Goal: Find specific page/section: Find specific page/section

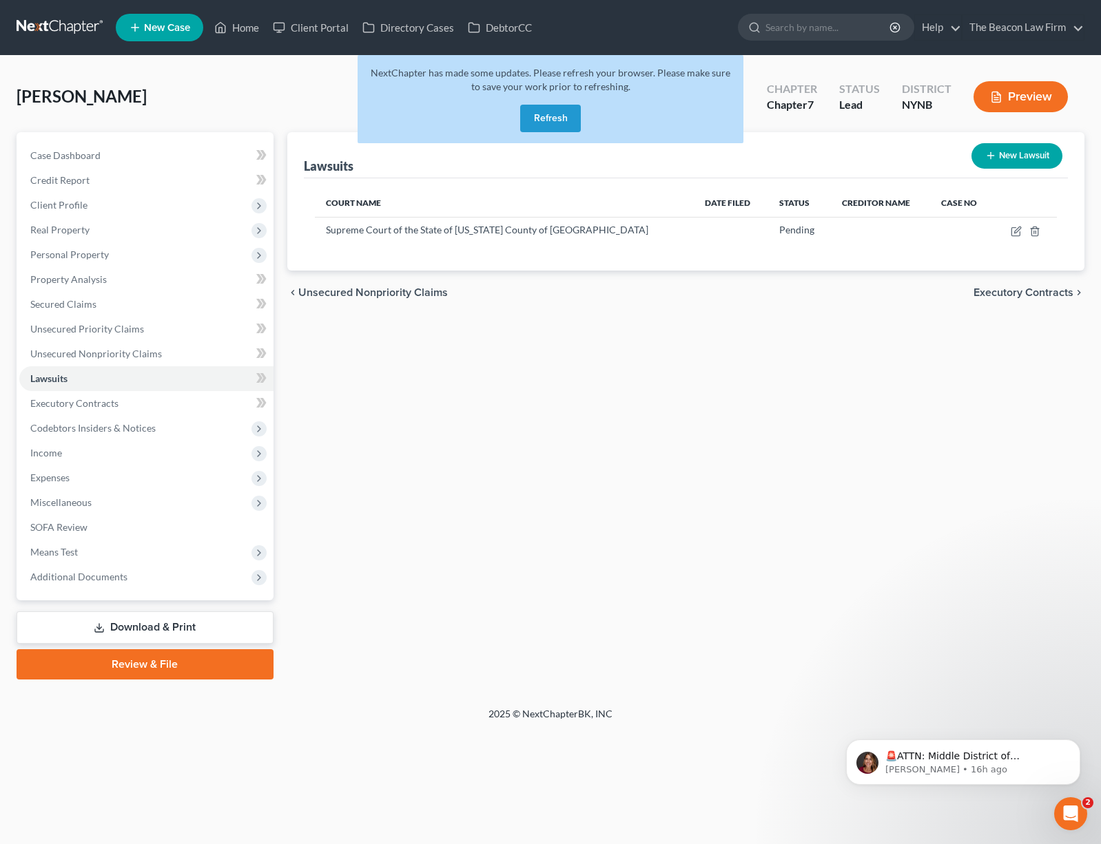
click at [43, 28] on link at bounding box center [61, 27] width 88 height 25
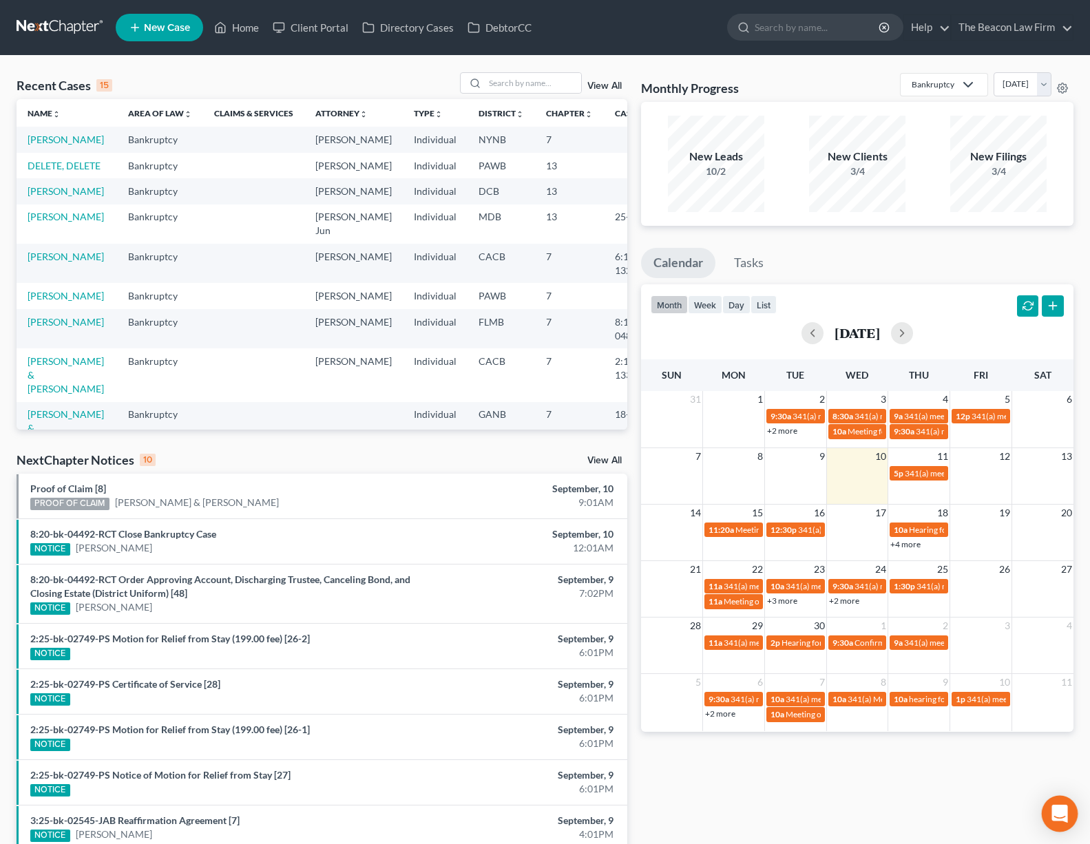
click at [1064, 814] on icon "Open Intercom Messenger" at bounding box center [1060, 814] width 16 height 18
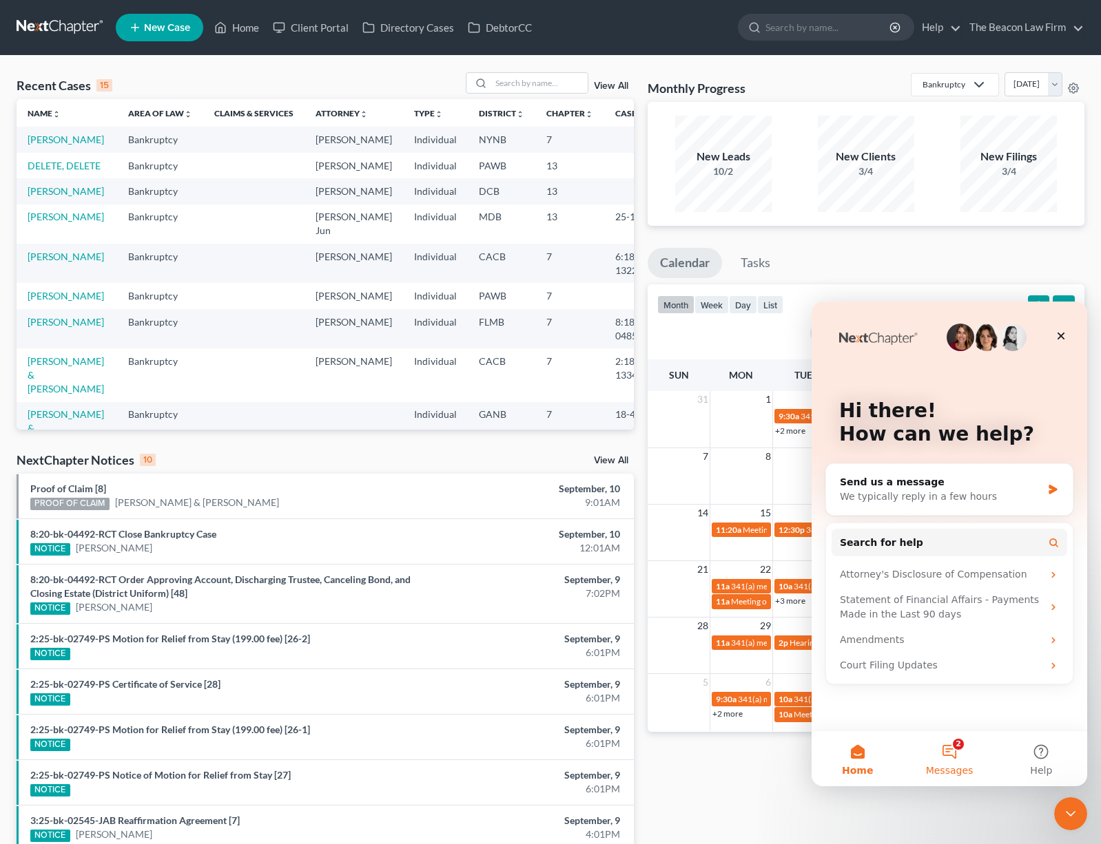
click at [965, 768] on span "Messages" at bounding box center [950, 771] width 48 height 10
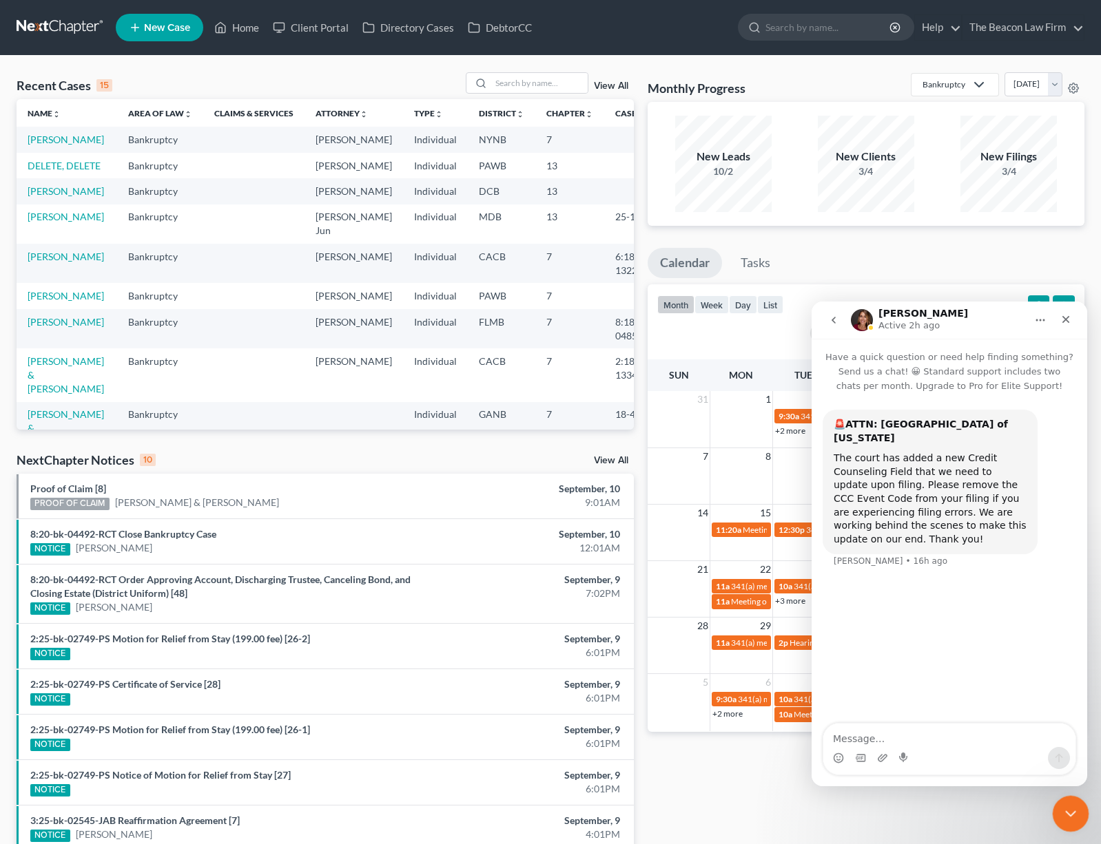
click at [1067, 815] on icon "Close Intercom Messenger" at bounding box center [1068, 812] width 17 height 17
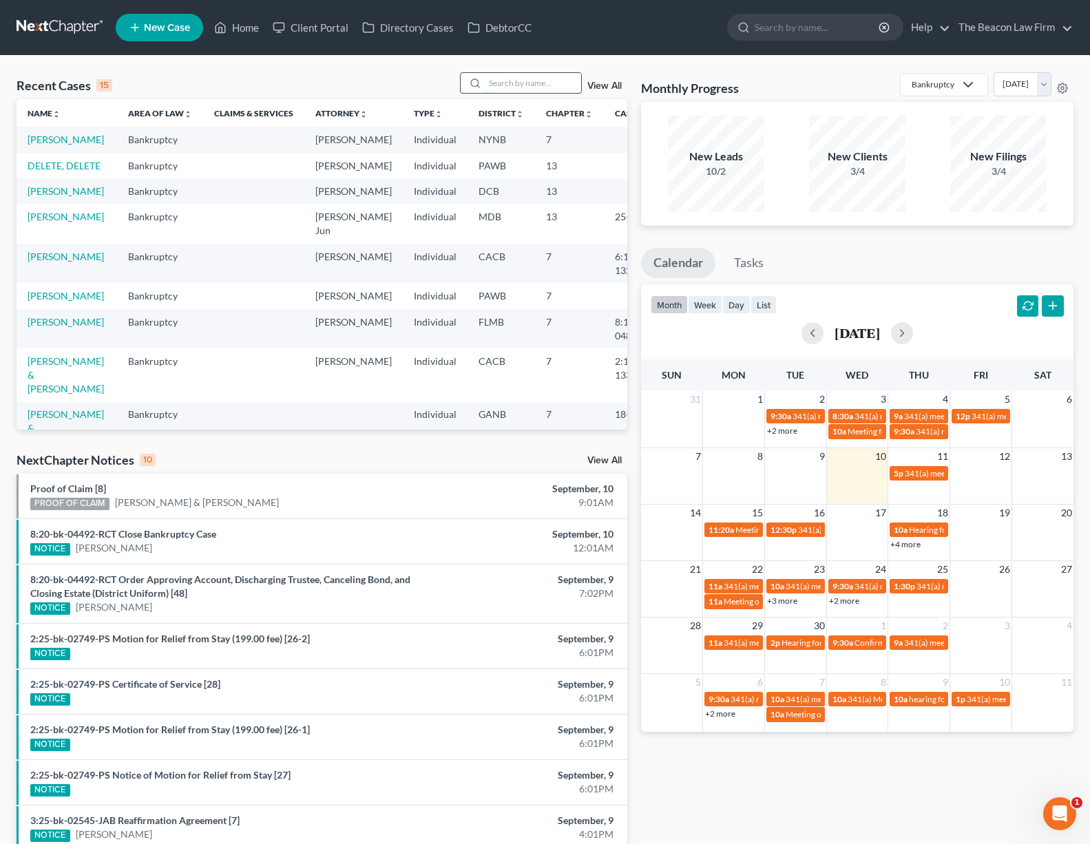
click at [524, 90] on input "search" at bounding box center [533, 83] width 96 height 20
paste input "Maneiro"
type input "Maneiro"
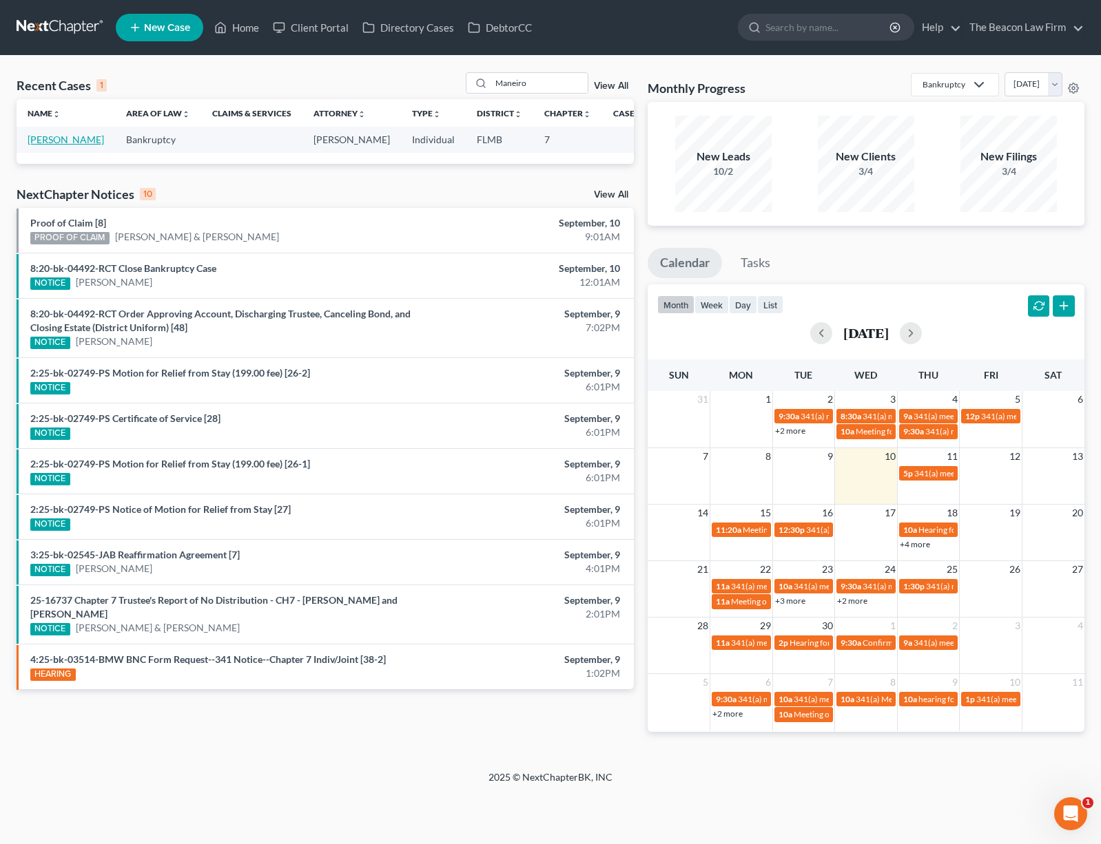
click at [48, 145] on link "[PERSON_NAME]" at bounding box center [66, 140] width 76 height 12
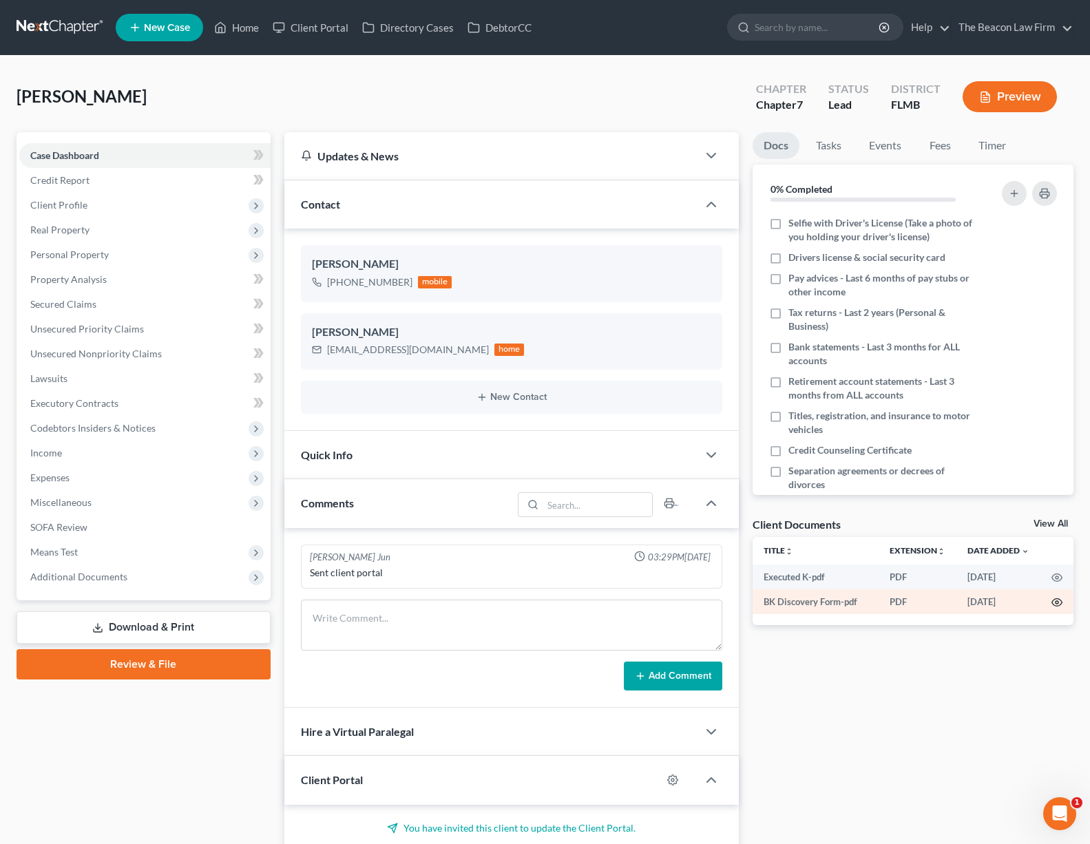
click at [1058, 601] on circle "button" at bounding box center [1057, 602] width 3 height 3
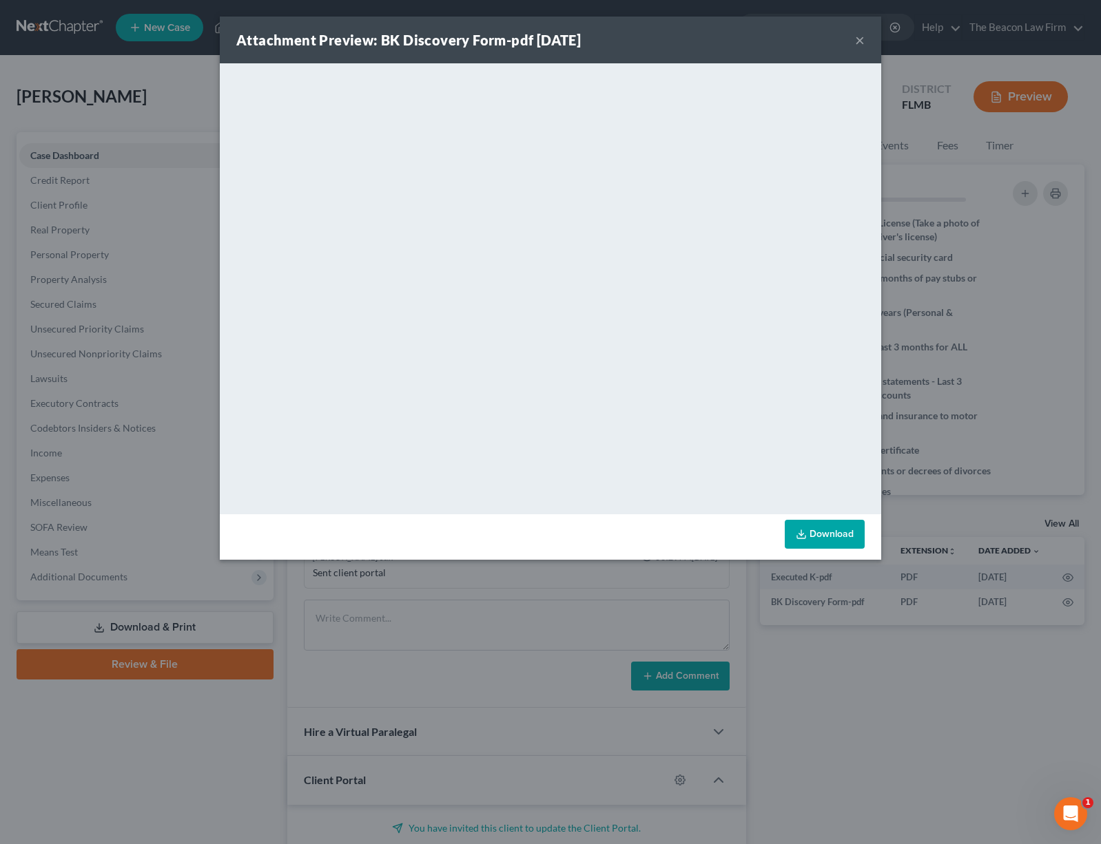
click at [855, 44] on button "×" at bounding box center [860, 40] width 10 height 17
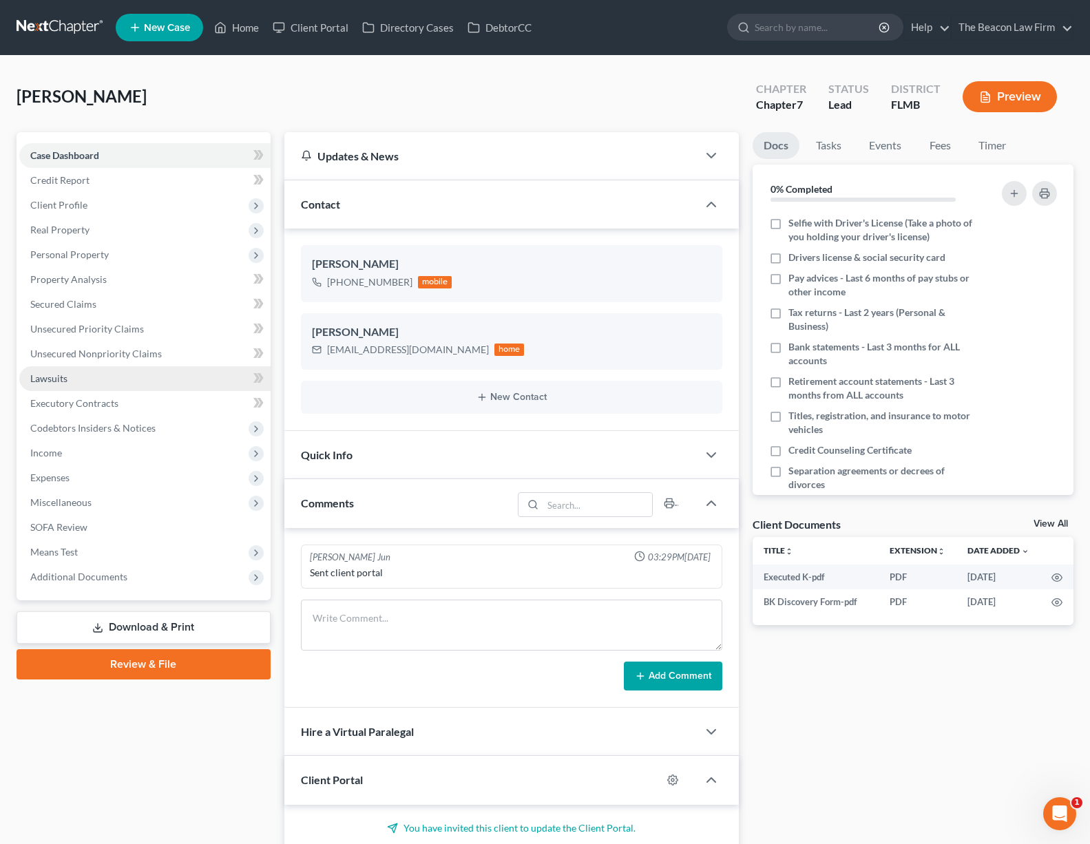
click at [121, 384] on link "Lawsuits" at bounding box center [144, 378] width 251 height 25
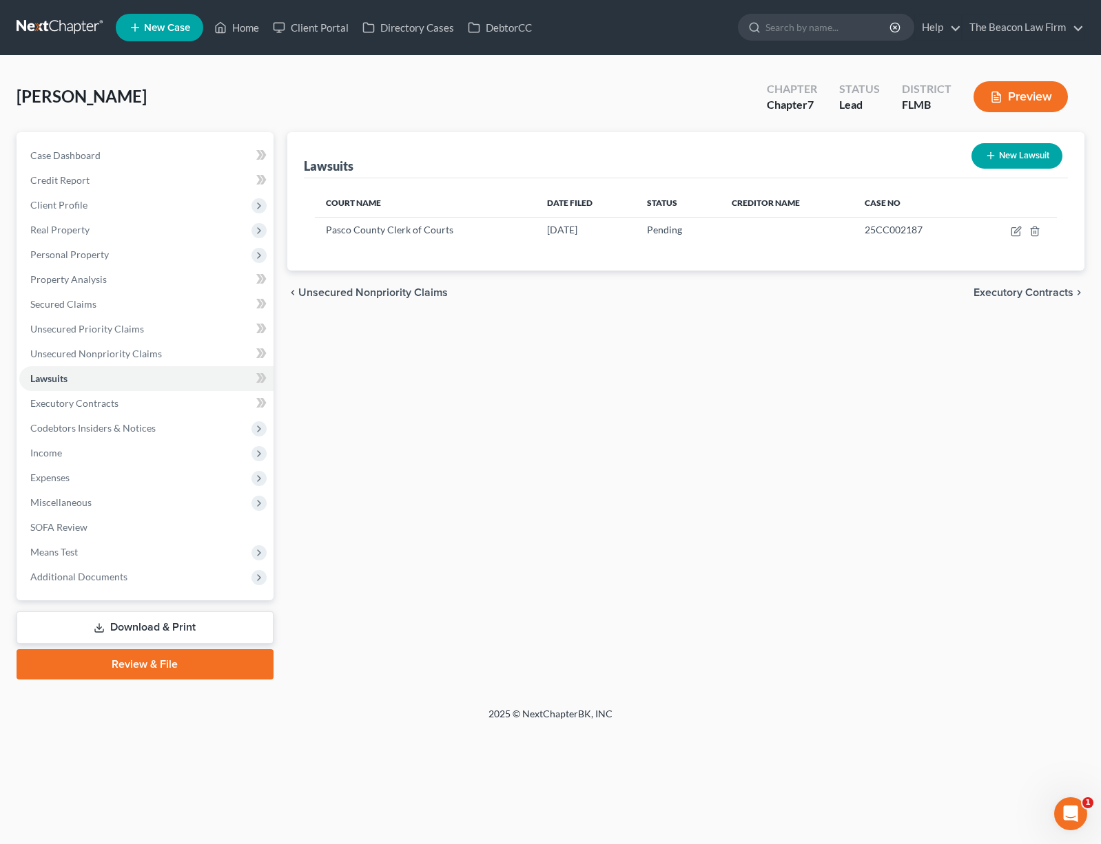
click at [84, 28] on link at bounding box center [61, 27] width 88 height 25
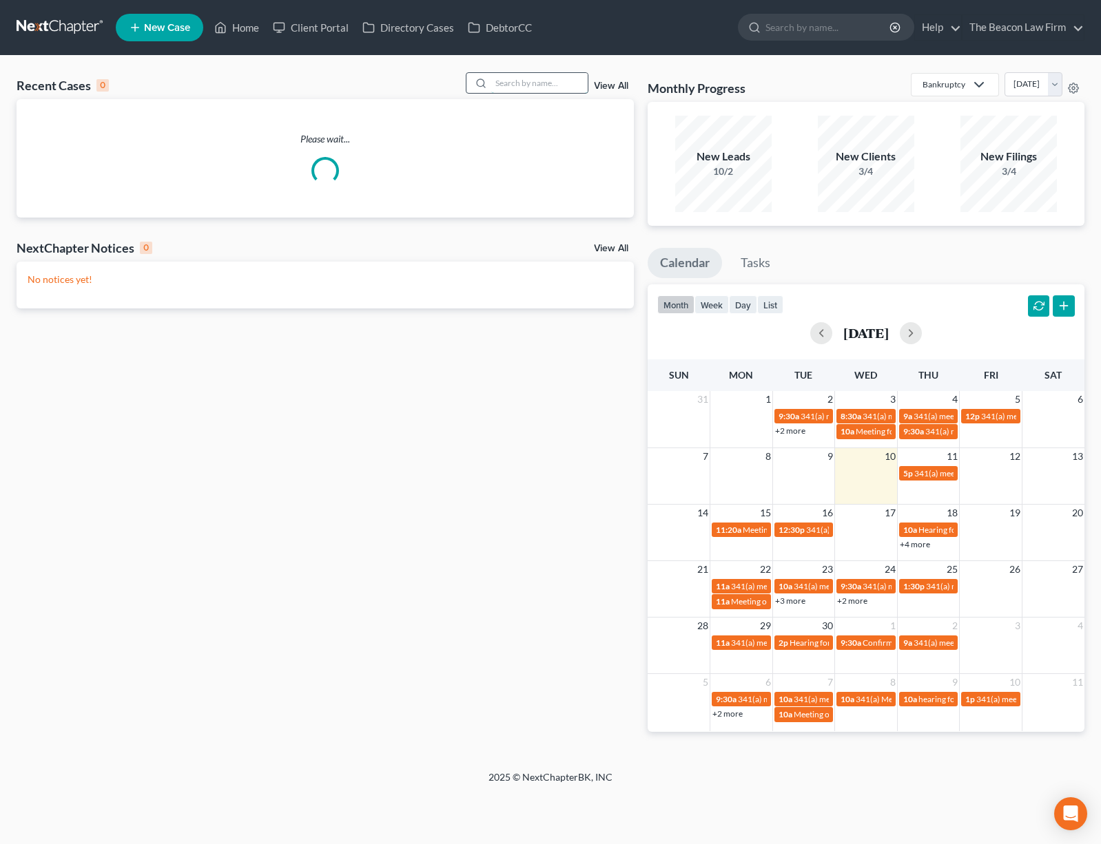
click at [557, 85] on input "search" at bounding box center [539, 83] width 96 height 20
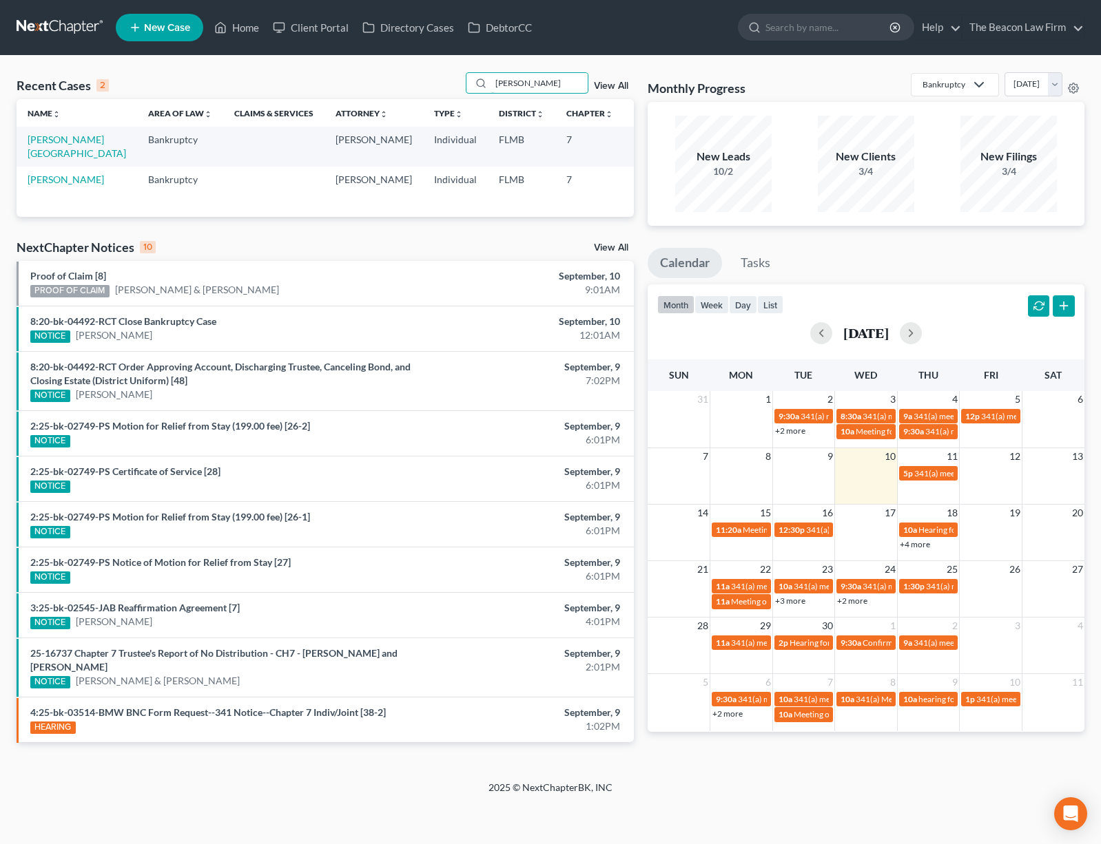
type input "[PERSON_NAME]"
drag, startPoint x: 538, startPoint y: 106, endPoint x: 44, endPoint y: 155, distance: 496.2
click at [44, 155] on link "[PERSON_NAME][GEOGRAPHIC_DATA]" at bounding box center [77, 146] width 98 height 25
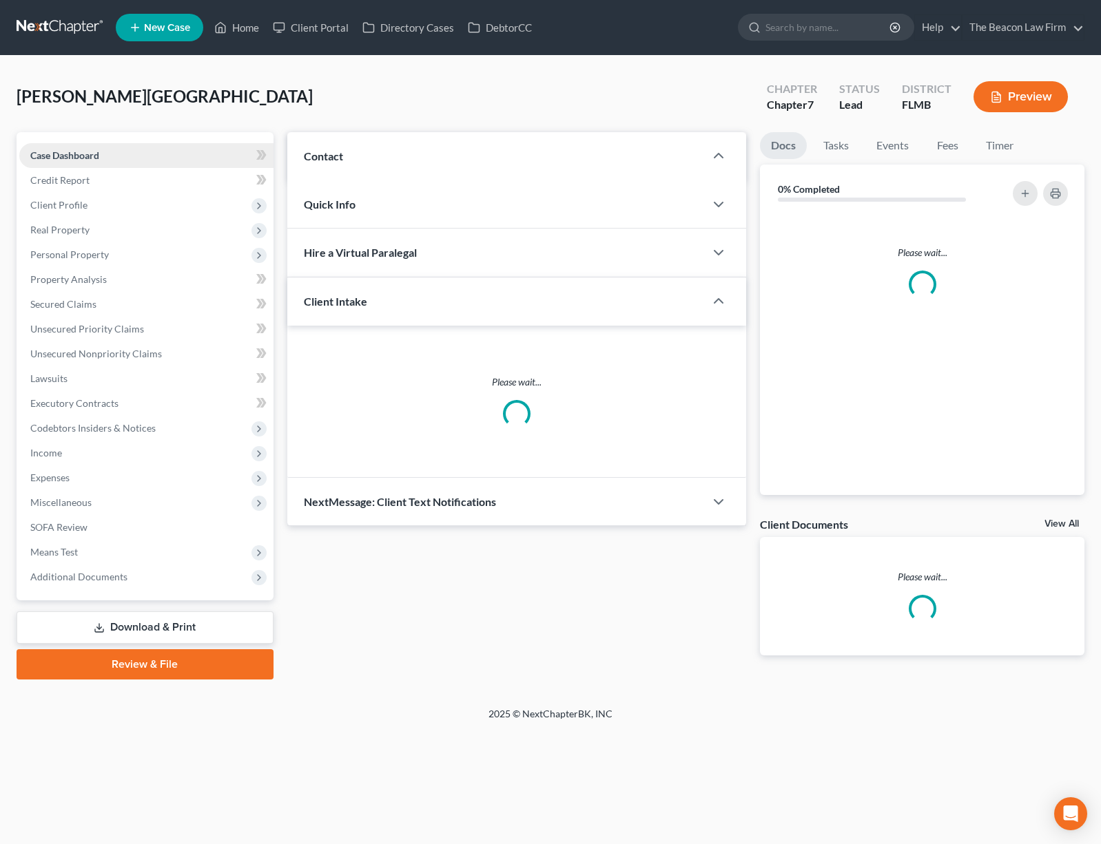
click at [43, 150] on span "Case Dashboard" at bounding box center [64, 155] width 69 height 12
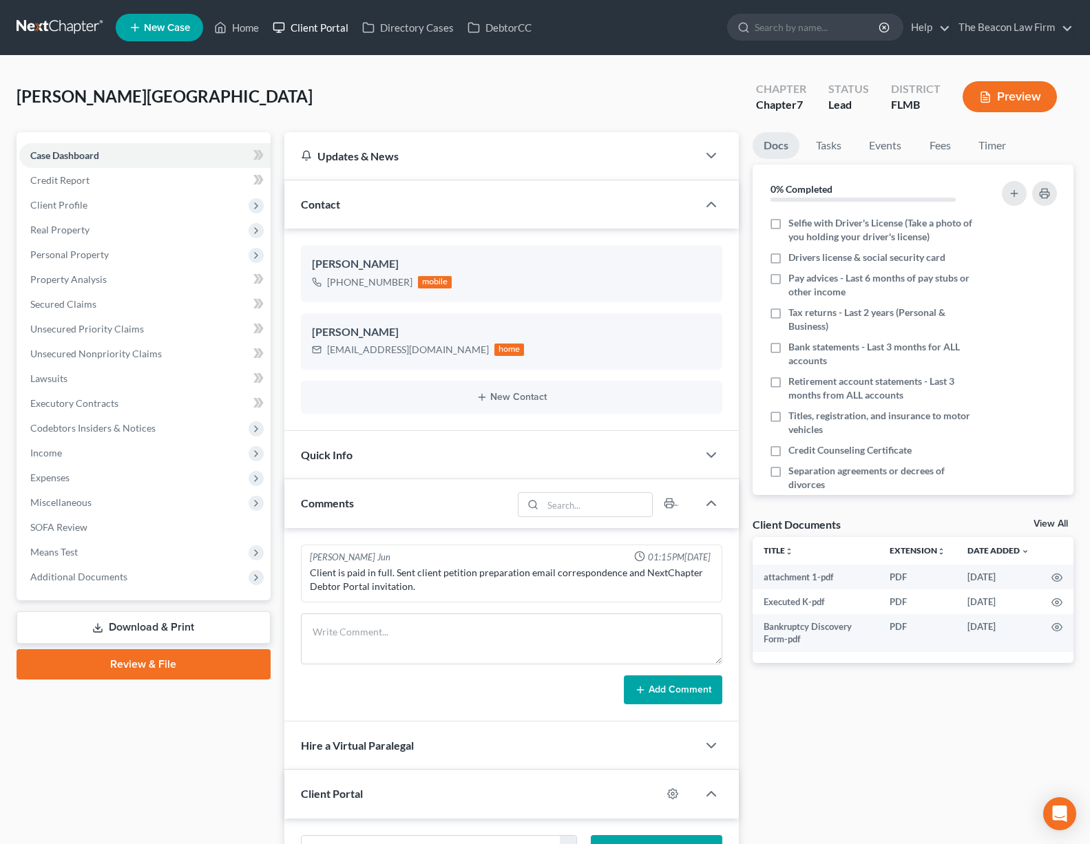
click at [328, 28] on link "Client Portal" at bounding box center [311, 27] width 90 height 25
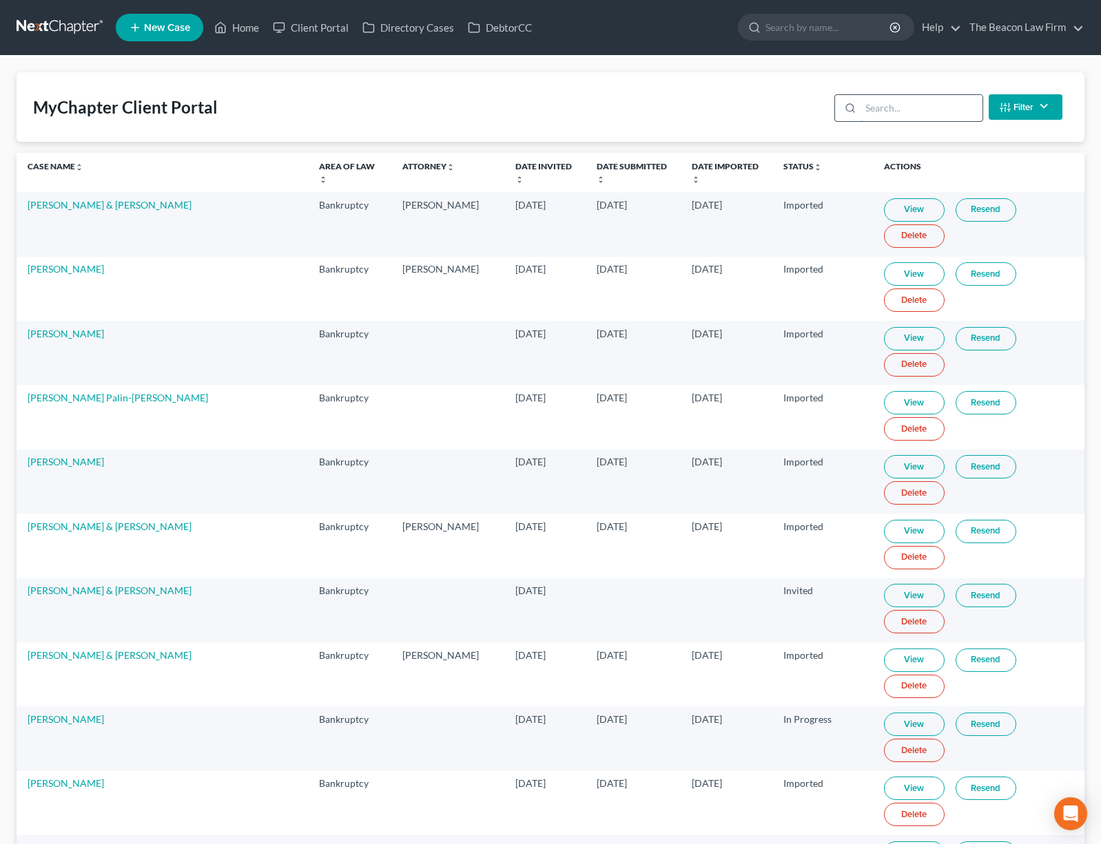
click at [944, 113] on input "search" at bounding box center [921, 108] width 122 height 26
click at [878, 114] on input "search" at bounding box center [911, 108] width 122 height 26
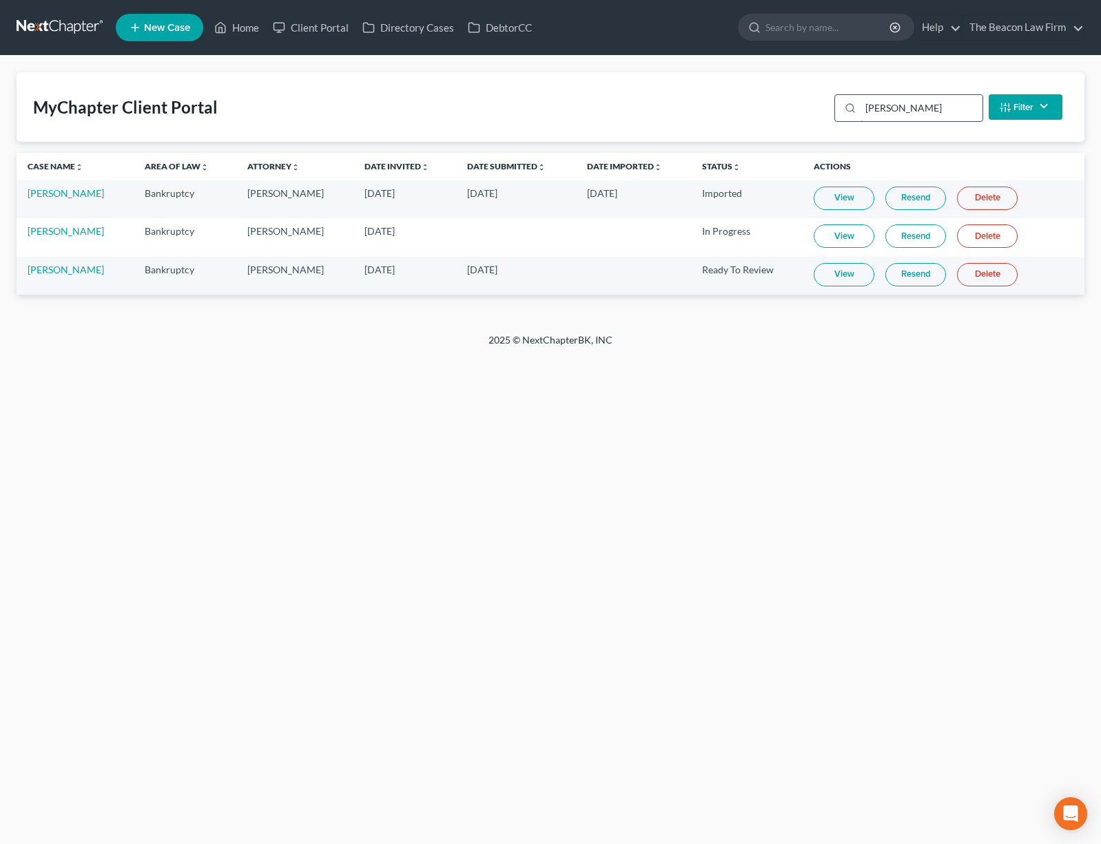
type input "Preston"
drag, startPoint x: 878, startPoint y: 114, endPoint x: 837, endPoint y: 275, distance: 166.4
click at [837, 275] on link "View" at bounding box center [843, 274] width 61 height 23
click at [77, 268] on link "Preston Simmons" at bounding box center [66, 270] width 76 height 12
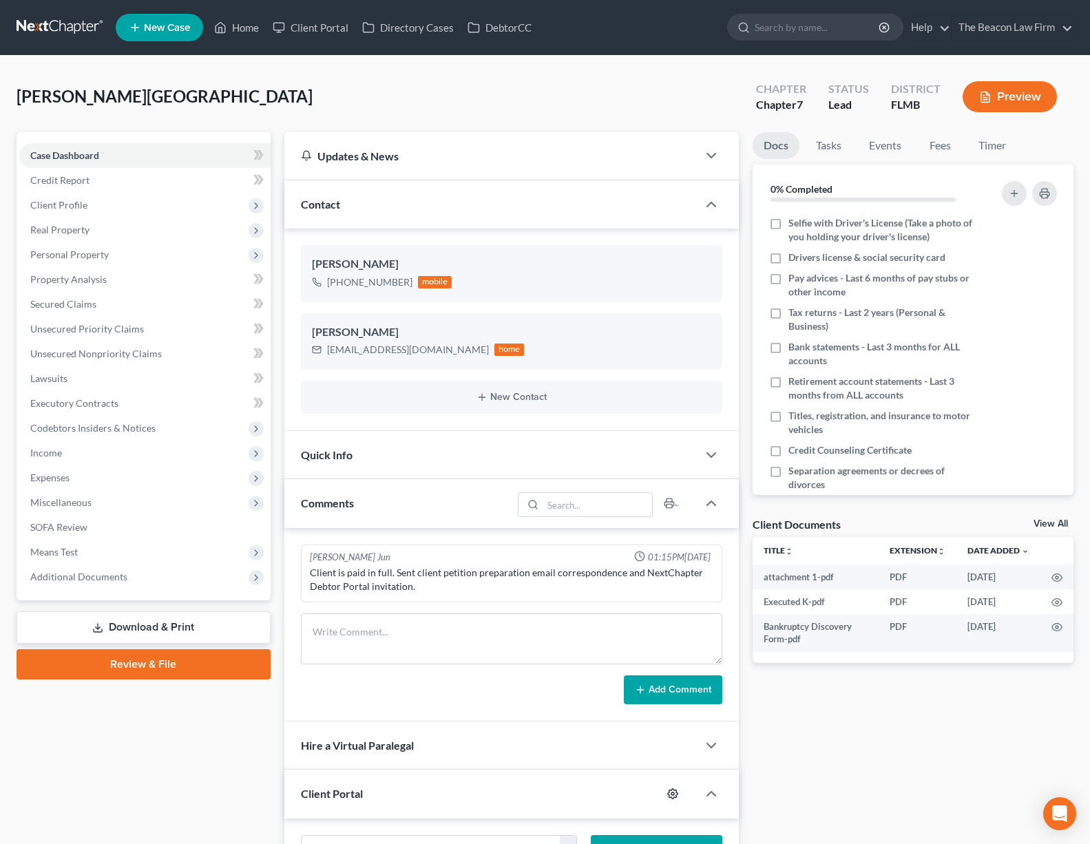
click at [671, 789] on icon "button" at bounding box center [672, 794] width 11 height 11
select select "2"
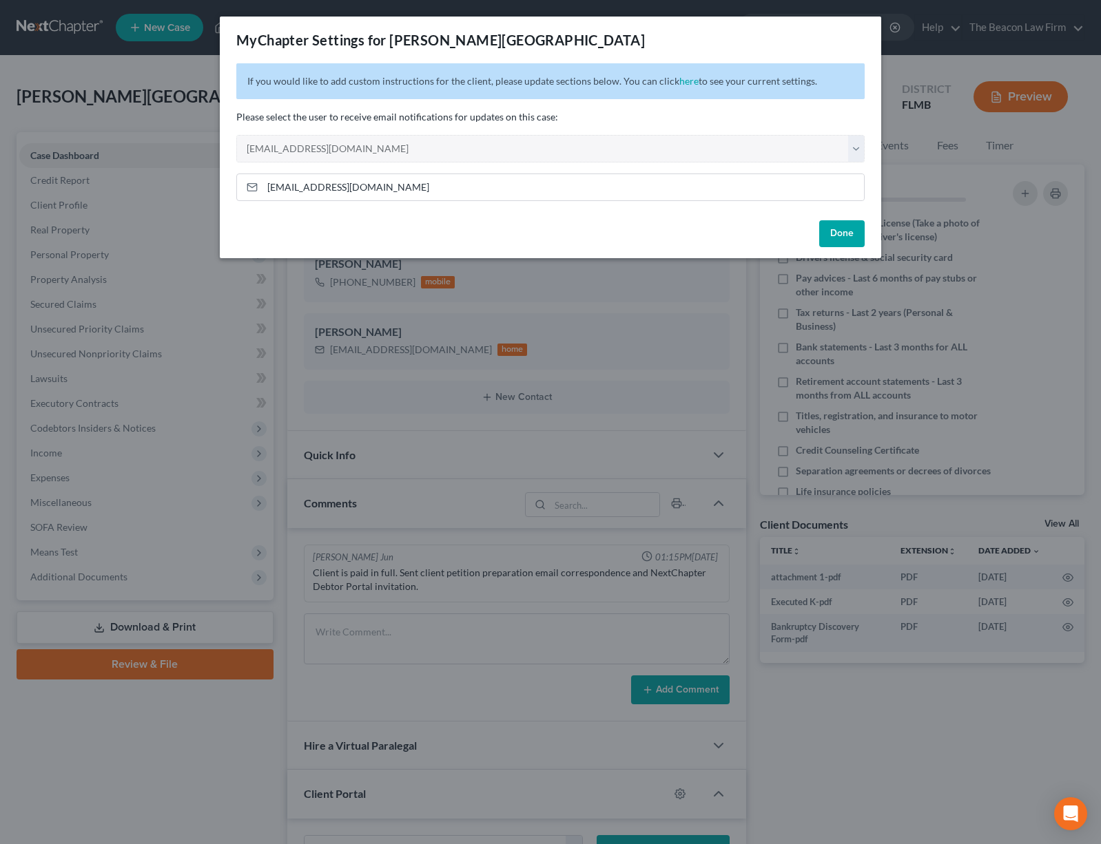
click at [844, 231] on button "Done" at bounding box center [841, 234] width 45 height 28
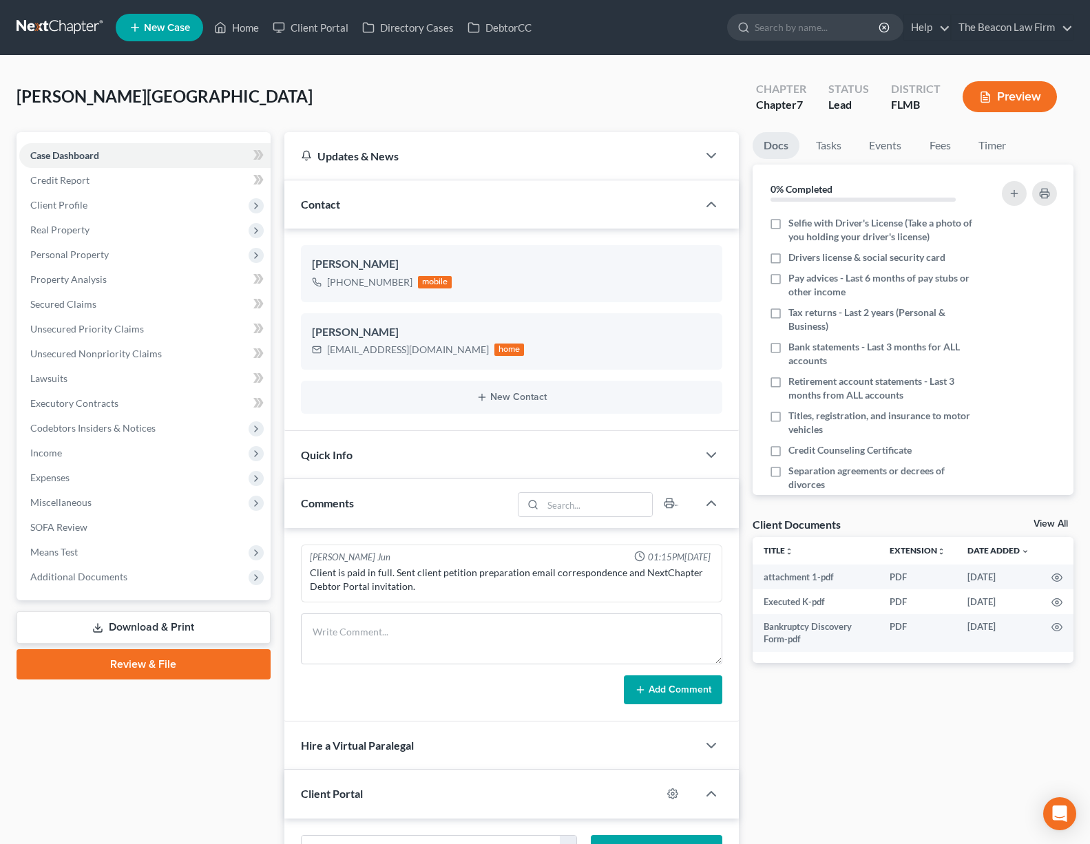
scroll to position [219, 0]
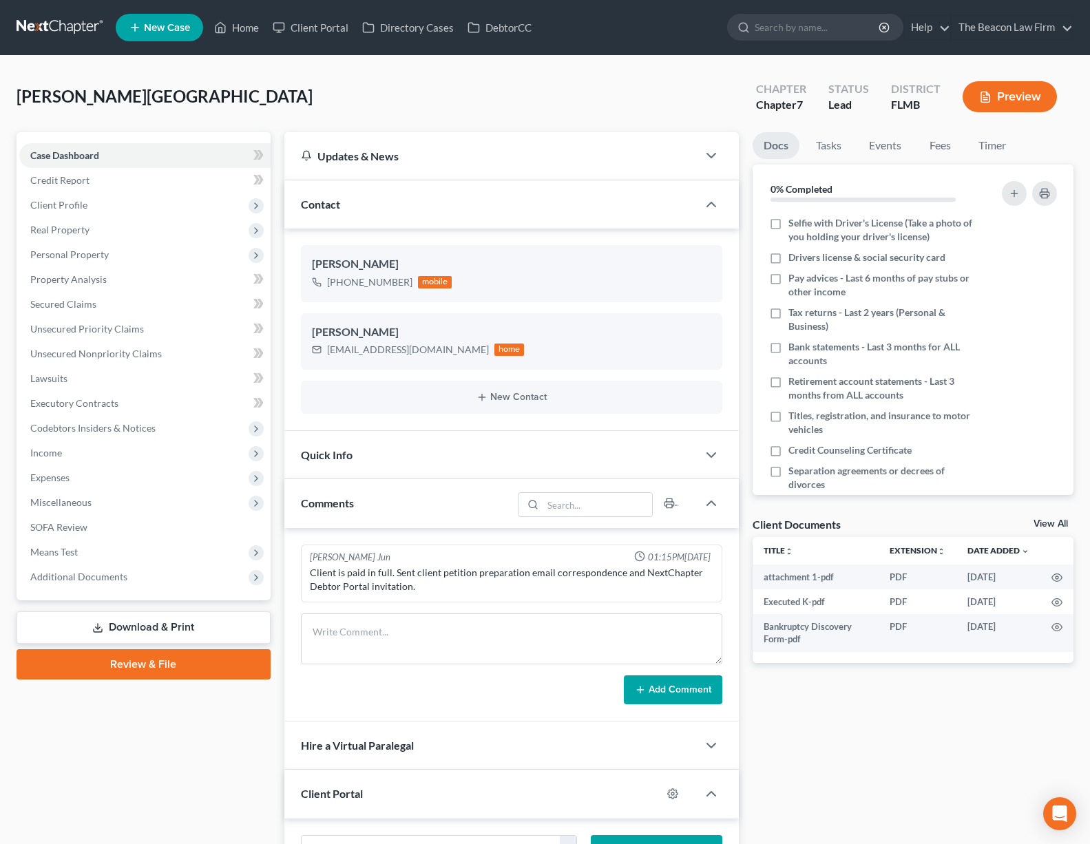
click at [70, 28] on link at bounding box center [61, 27] width 88 height 25
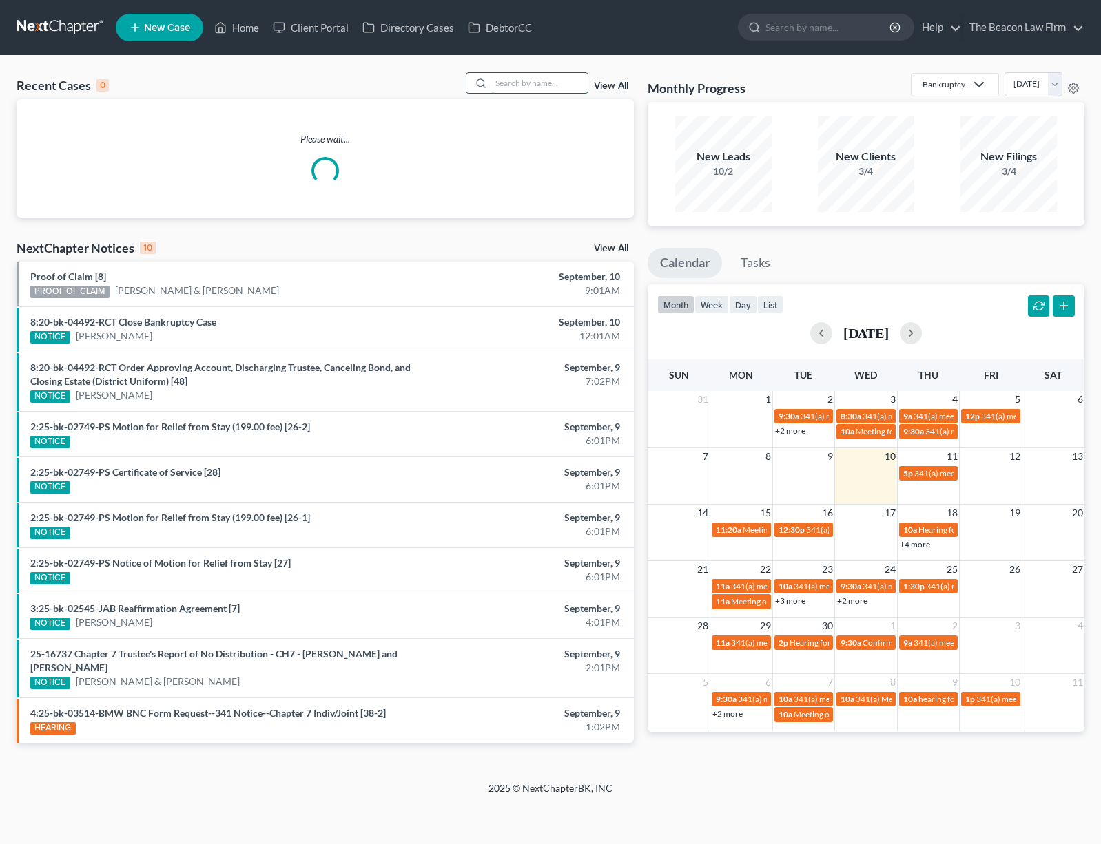
click at [566, 84] on input "search" at bounding box center [539, 83] width 96 height 20
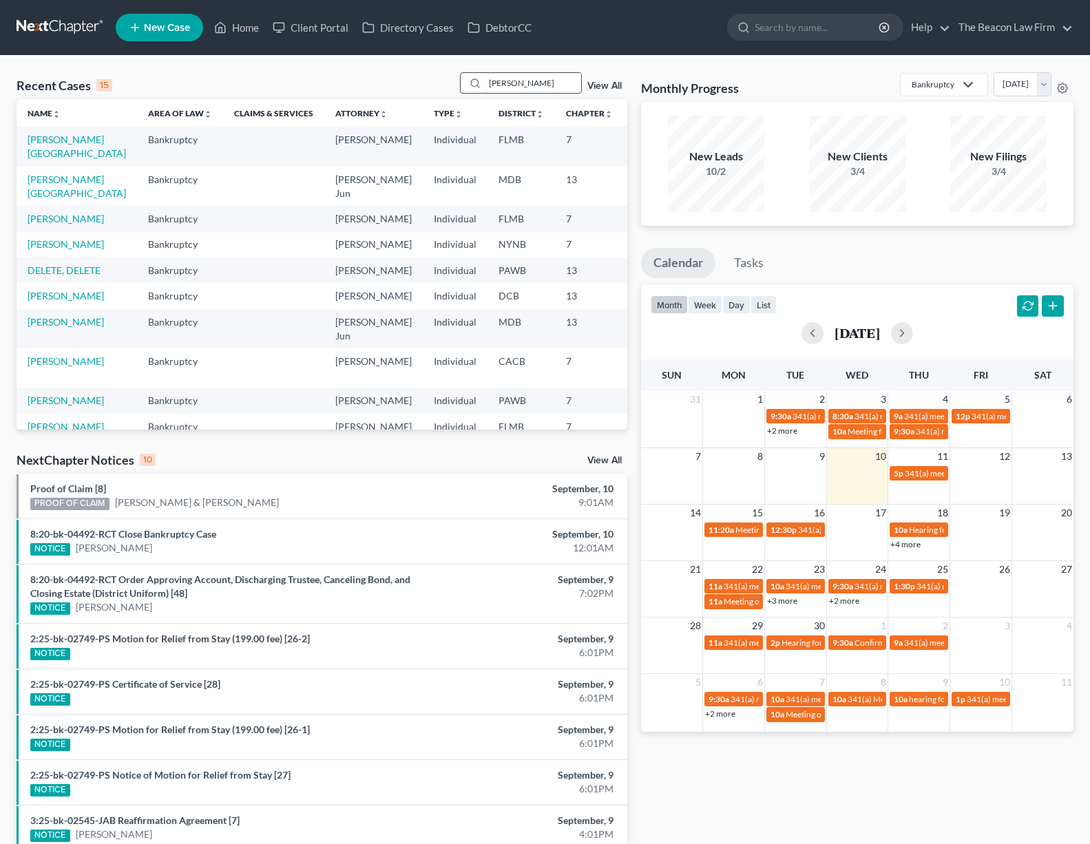
type input "cundiff"
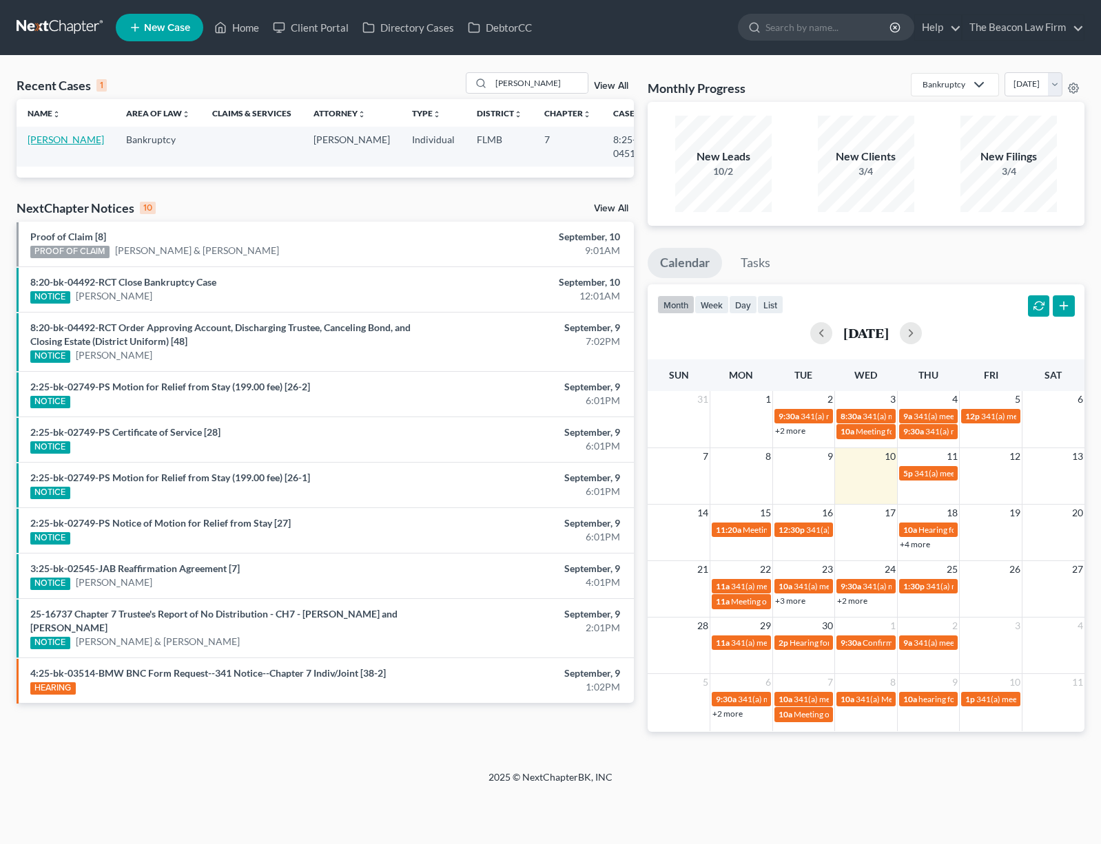
click at [51, 145] on link "Cundiff, William" at bounding box center [66, 140] width 76 height 12
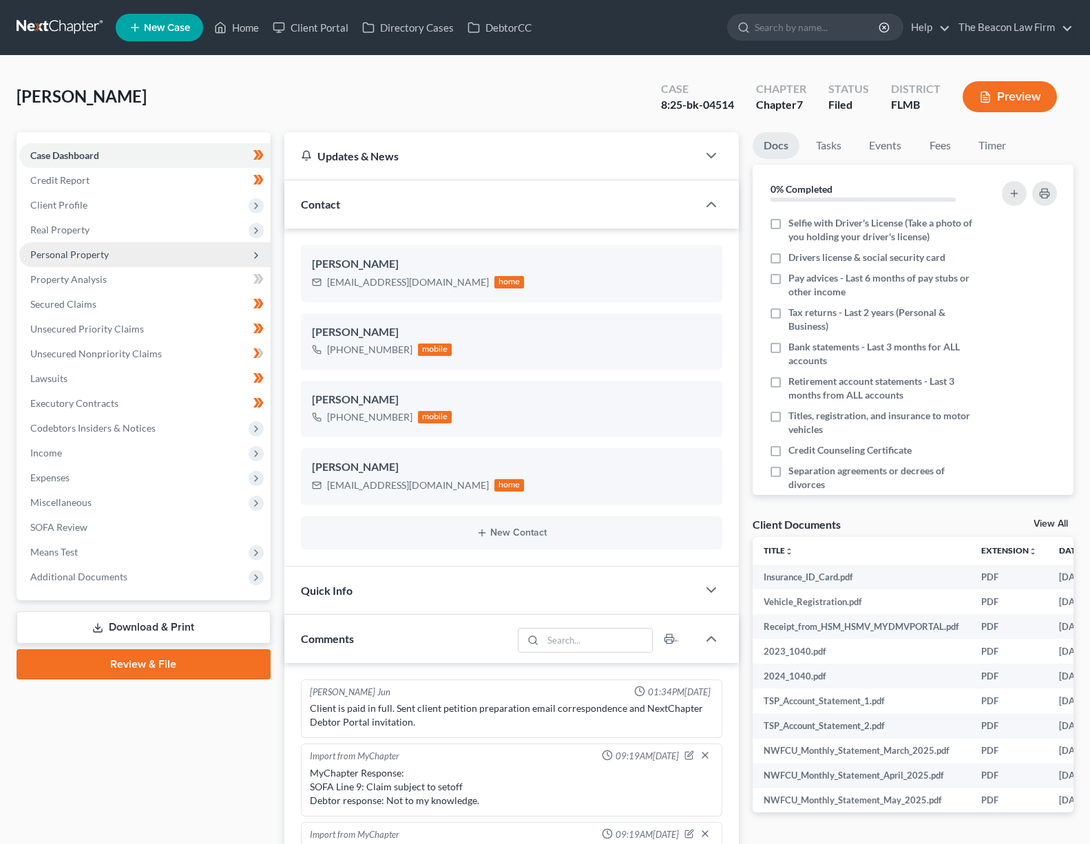
click at [63, 256] on span "Personal Property" at bounding box center [69, 255] width 79 height 12
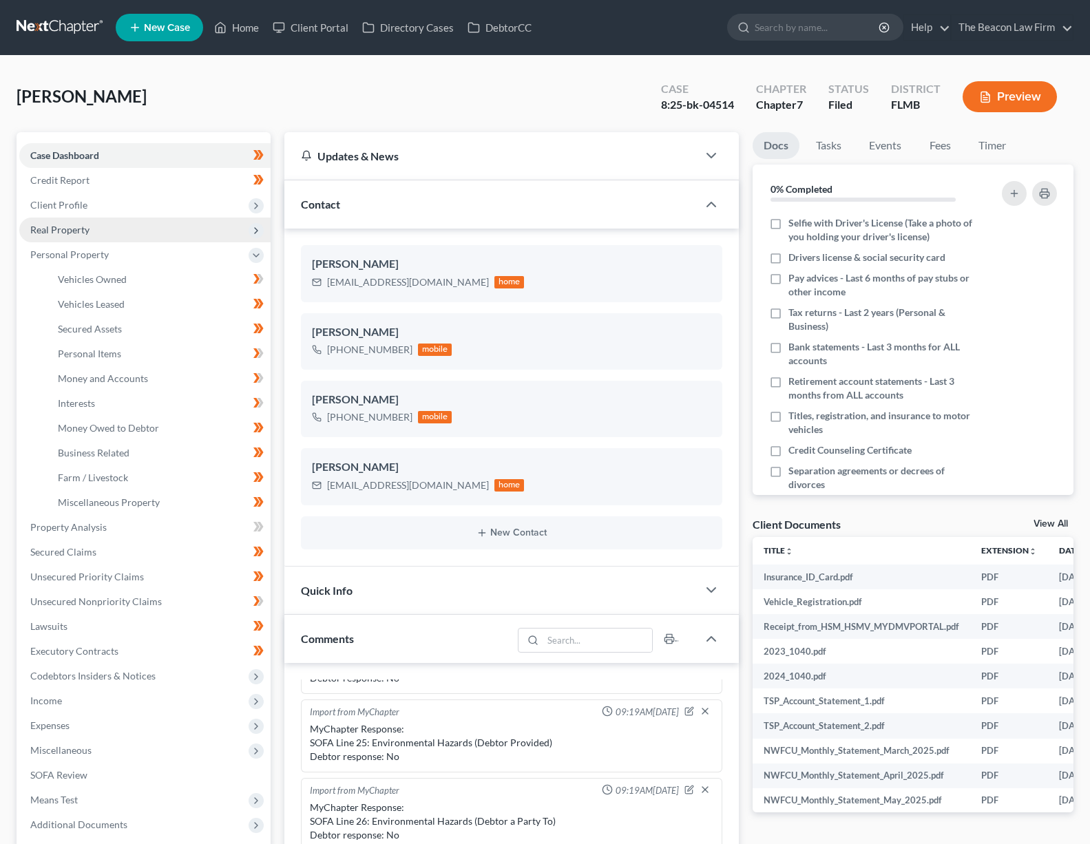
click at [68, 236] on span "Real Property" at bounding box center [144, 230] width 251 height 25
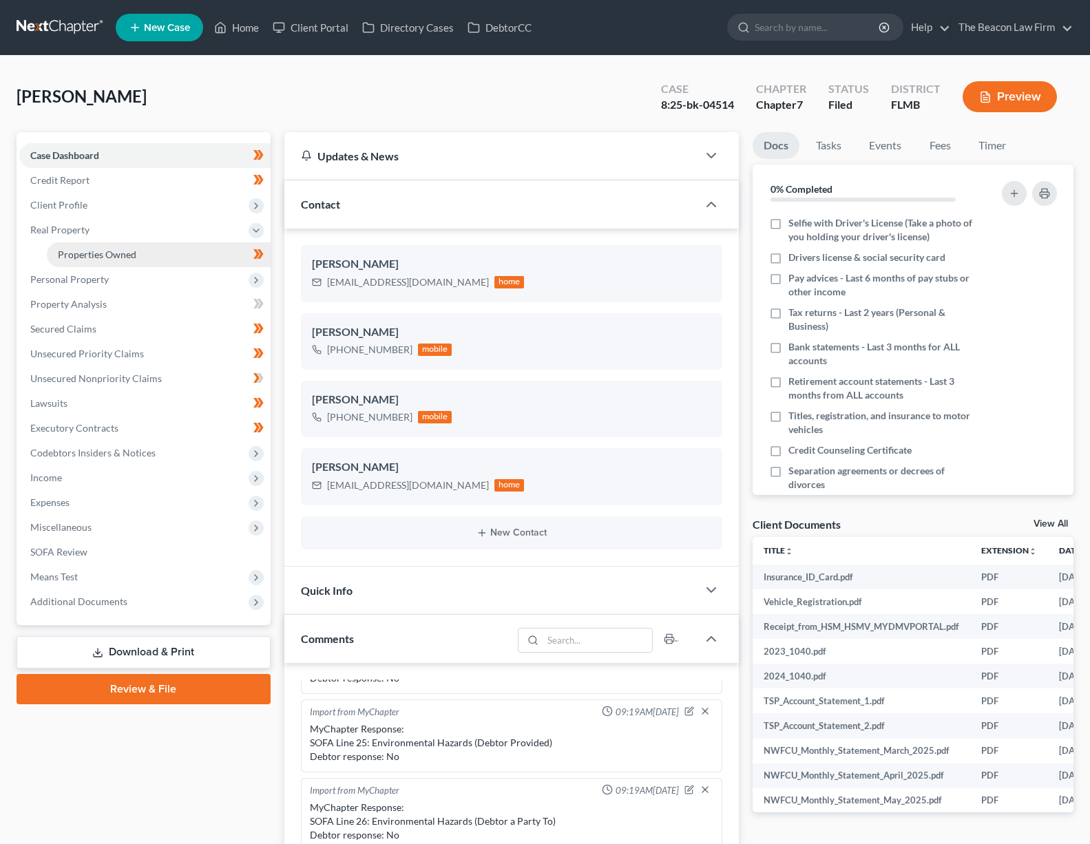
click at [65, 254] on span "Properties Owned" at bounding box center [97, 255] width 79 height 12
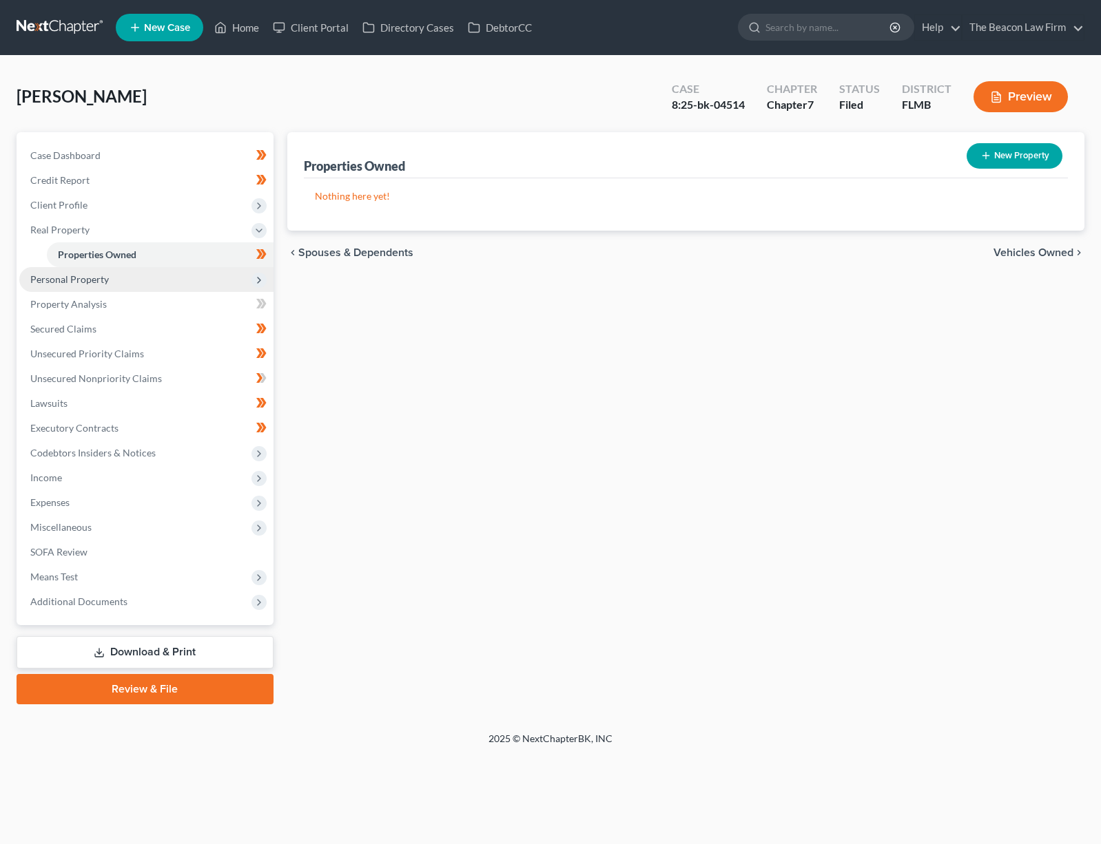
click at [63, 284] on span "Personal Property" at bounding box center [69, 279] width 79 height 12
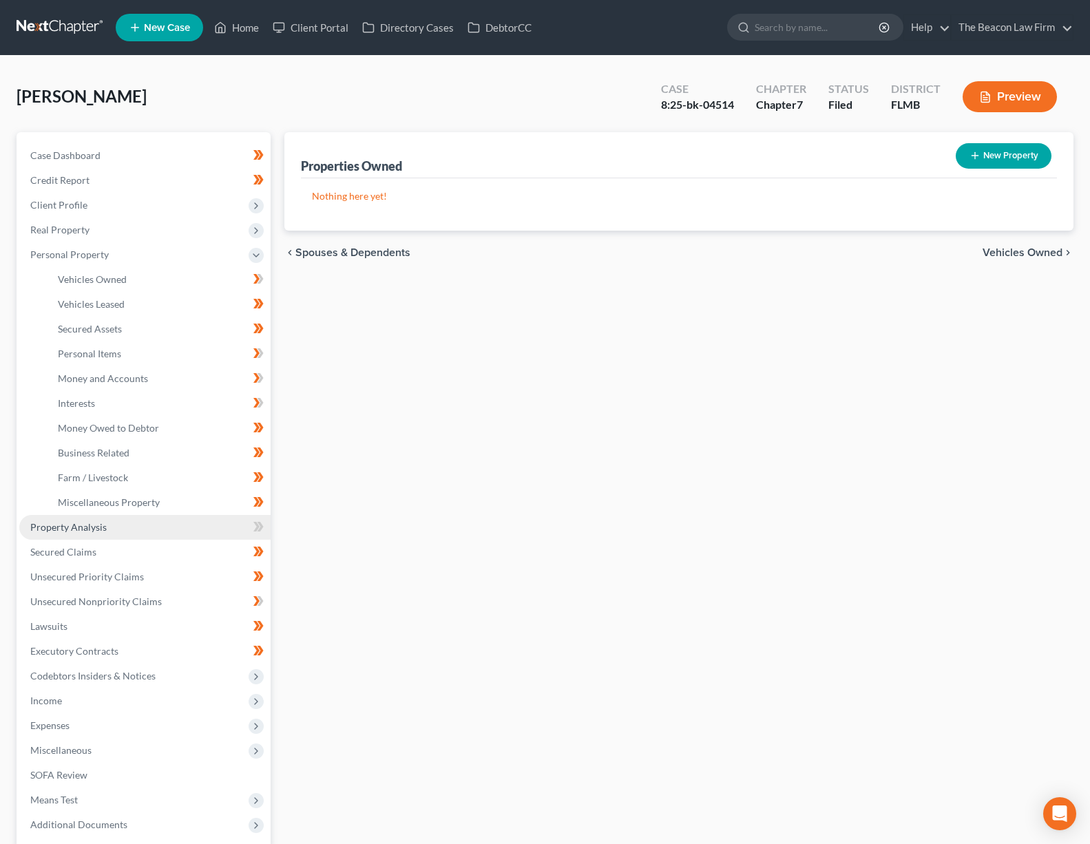
click at [98, 523] on span "Property Analysis" at bounding box center [68, 527] width 76 height 12
